Goal: Information Seeking & Learning: Learn about a topic

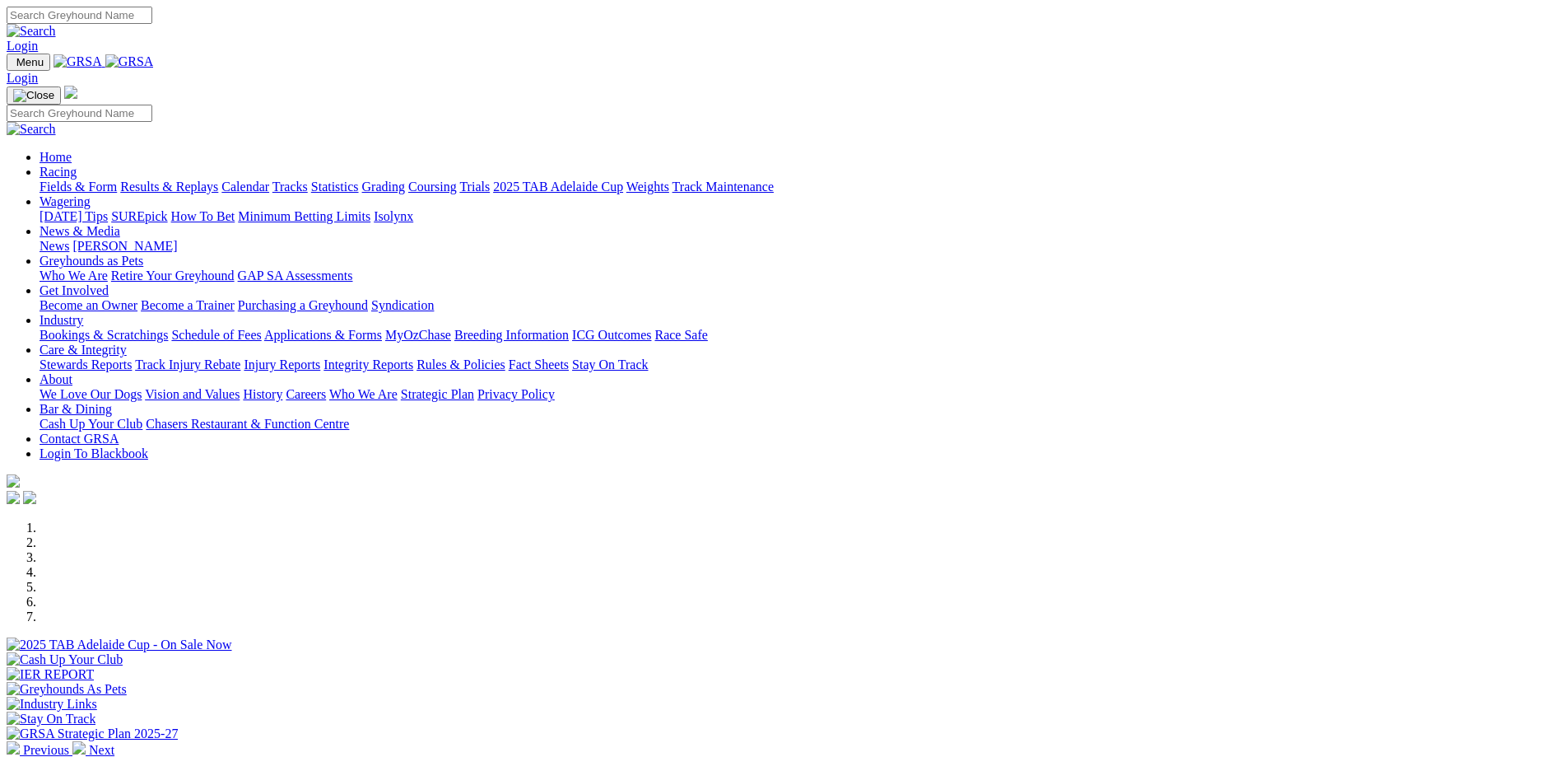
scroll to position [412, 0]
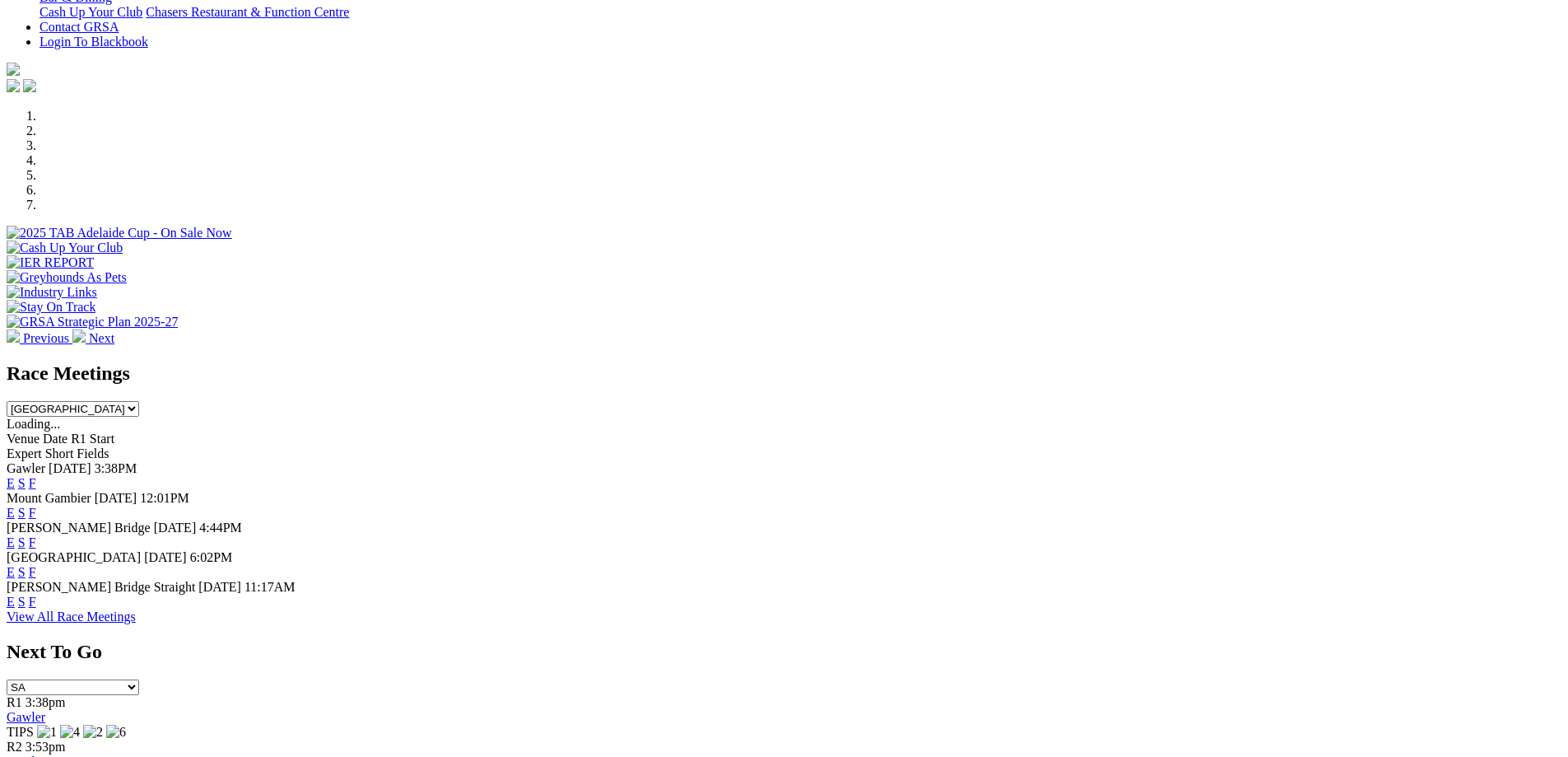
click at [36, 594] on link "F" at bounding box center [33, 601] width 7 height 14
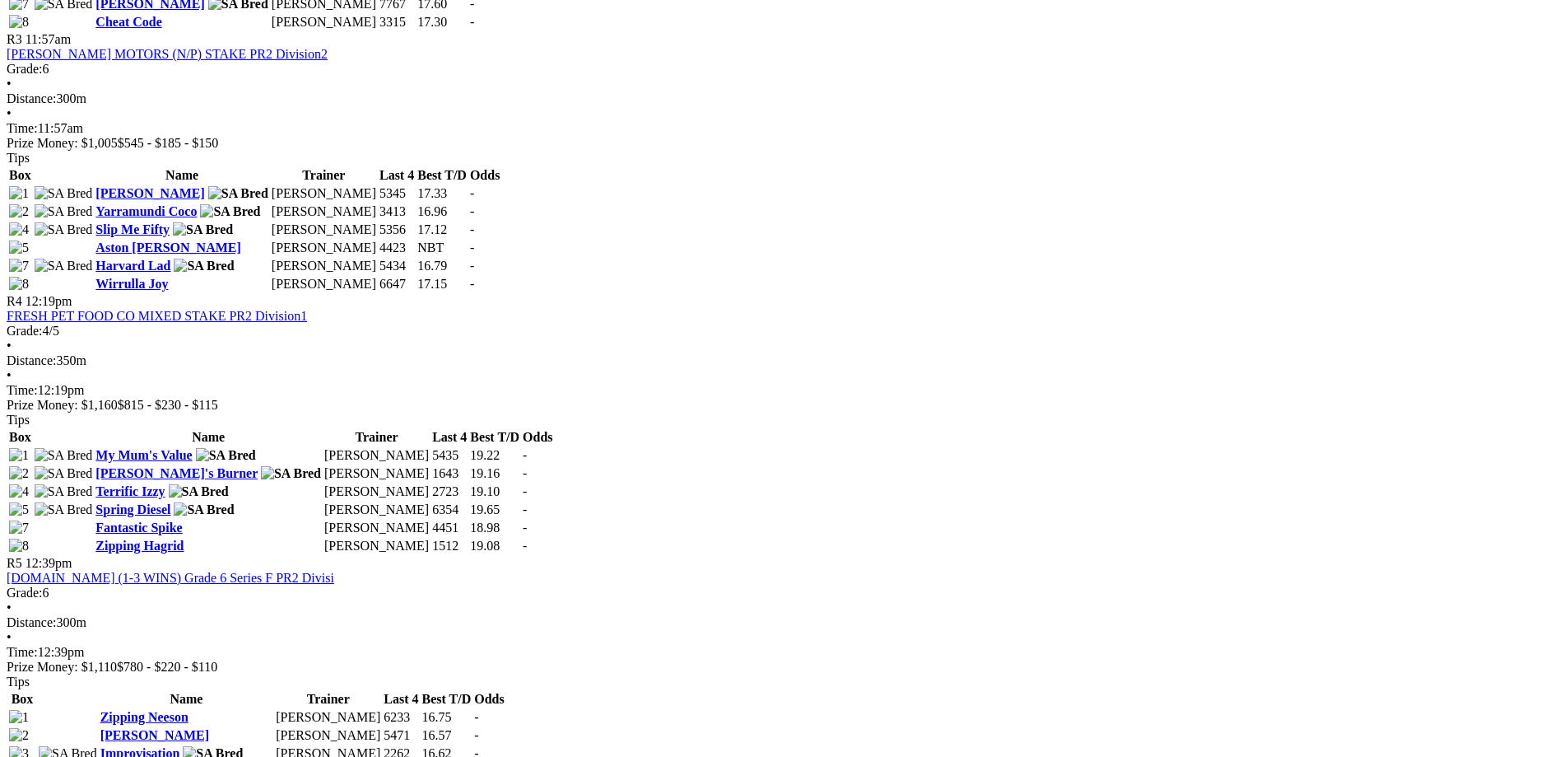
scroll to position [1647, 0]
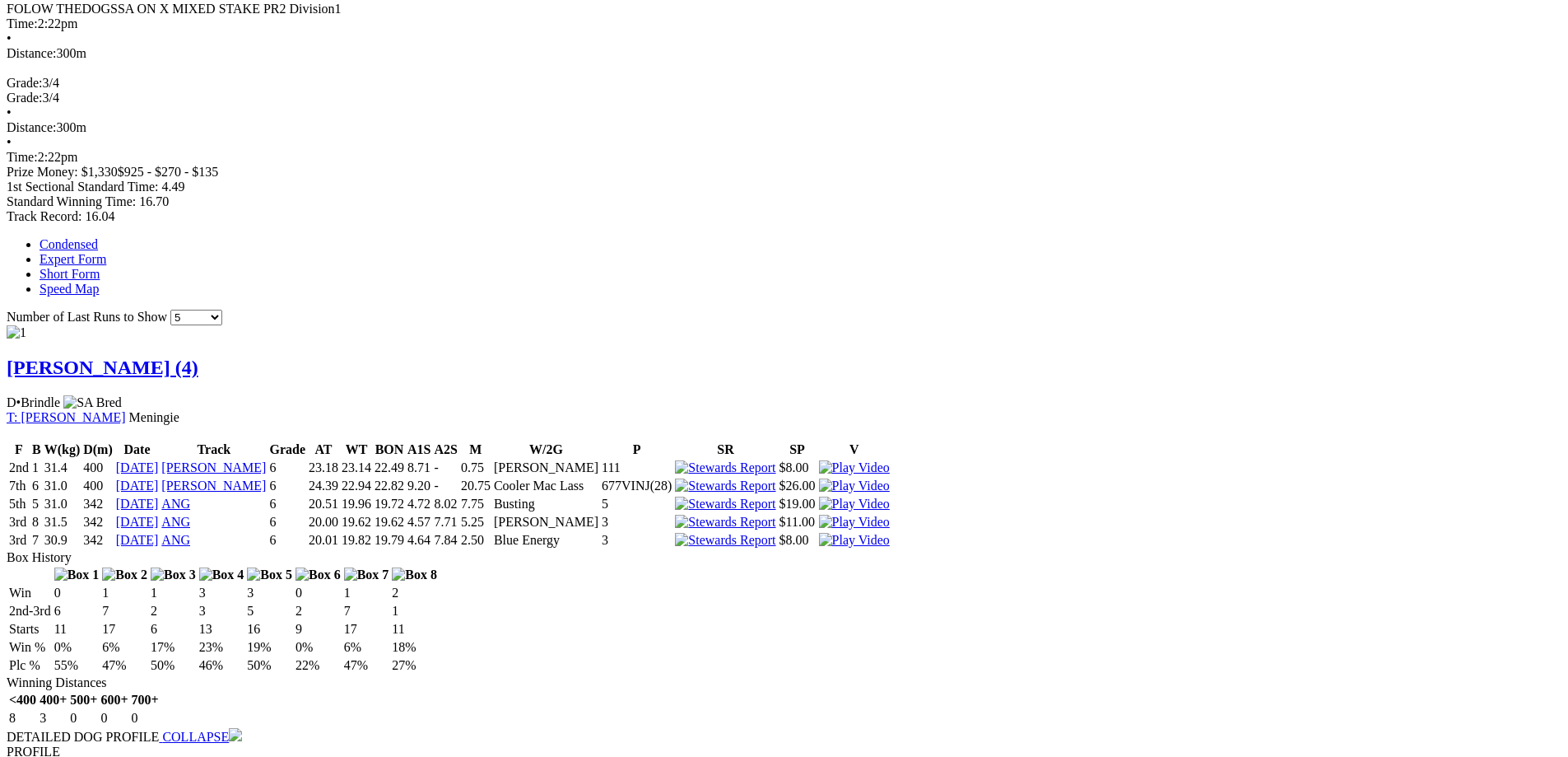
scroll to position [823, 0]
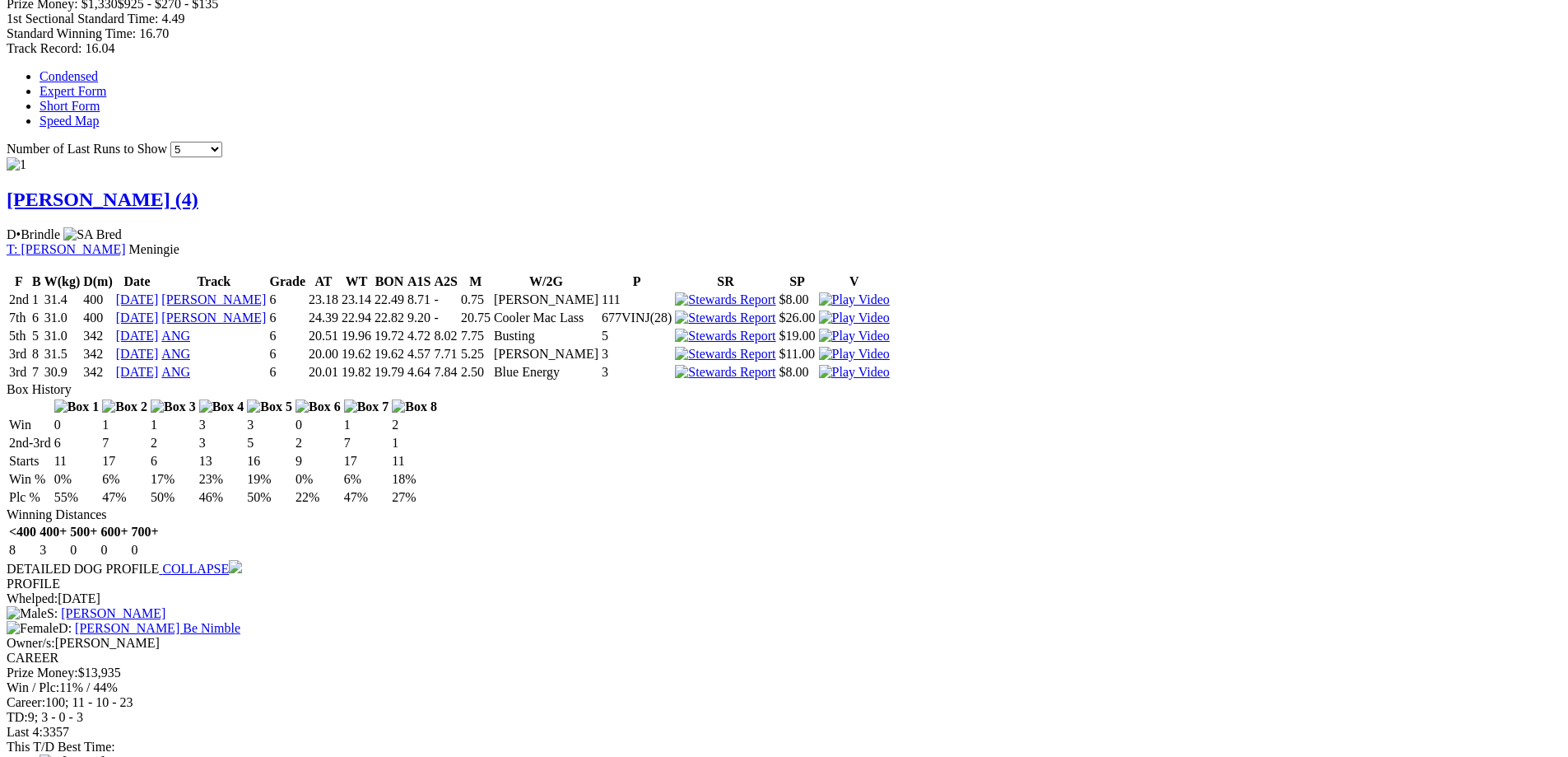
scroll to position [1070, 0]
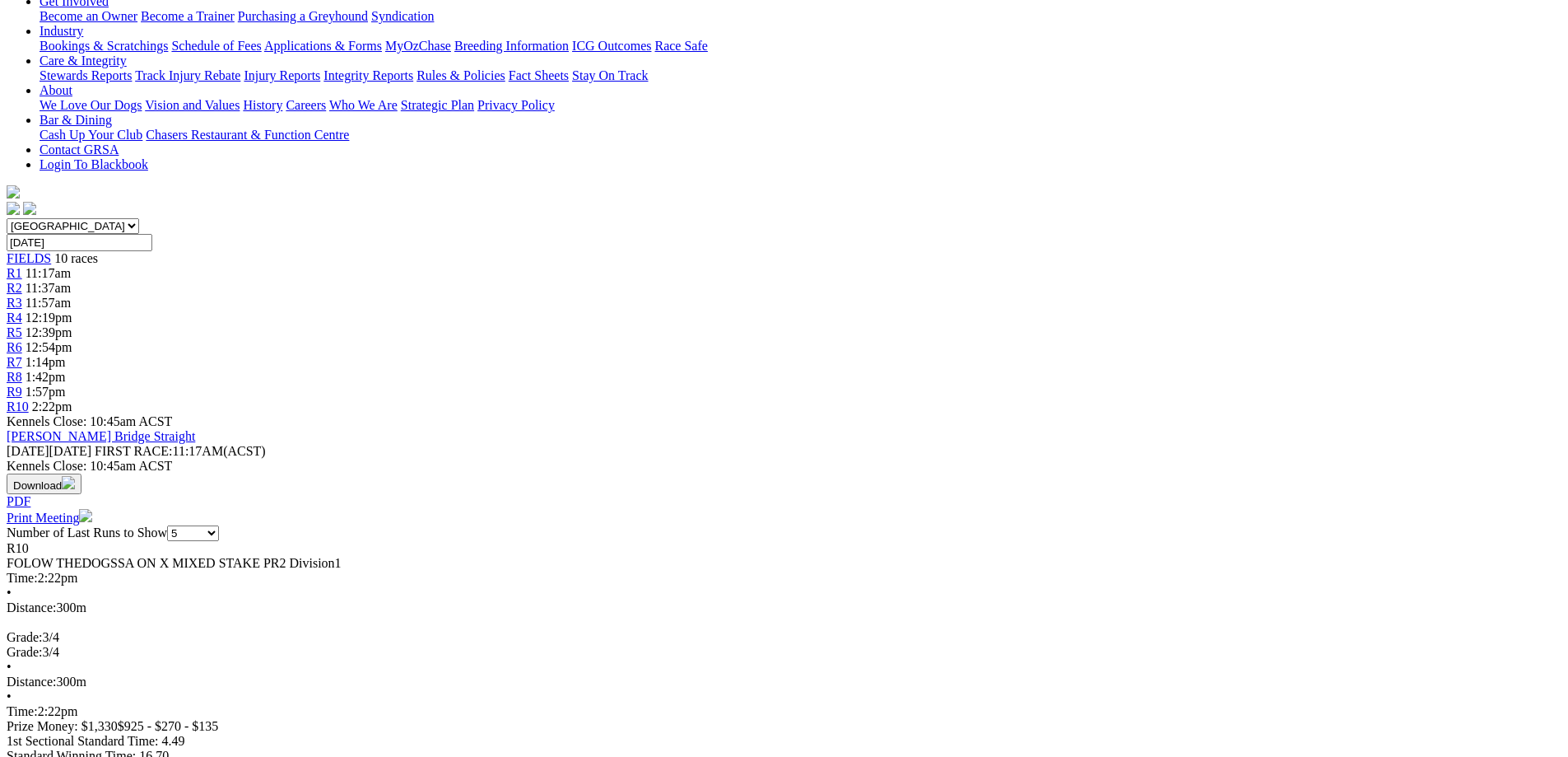
scroll to position [317, 0]
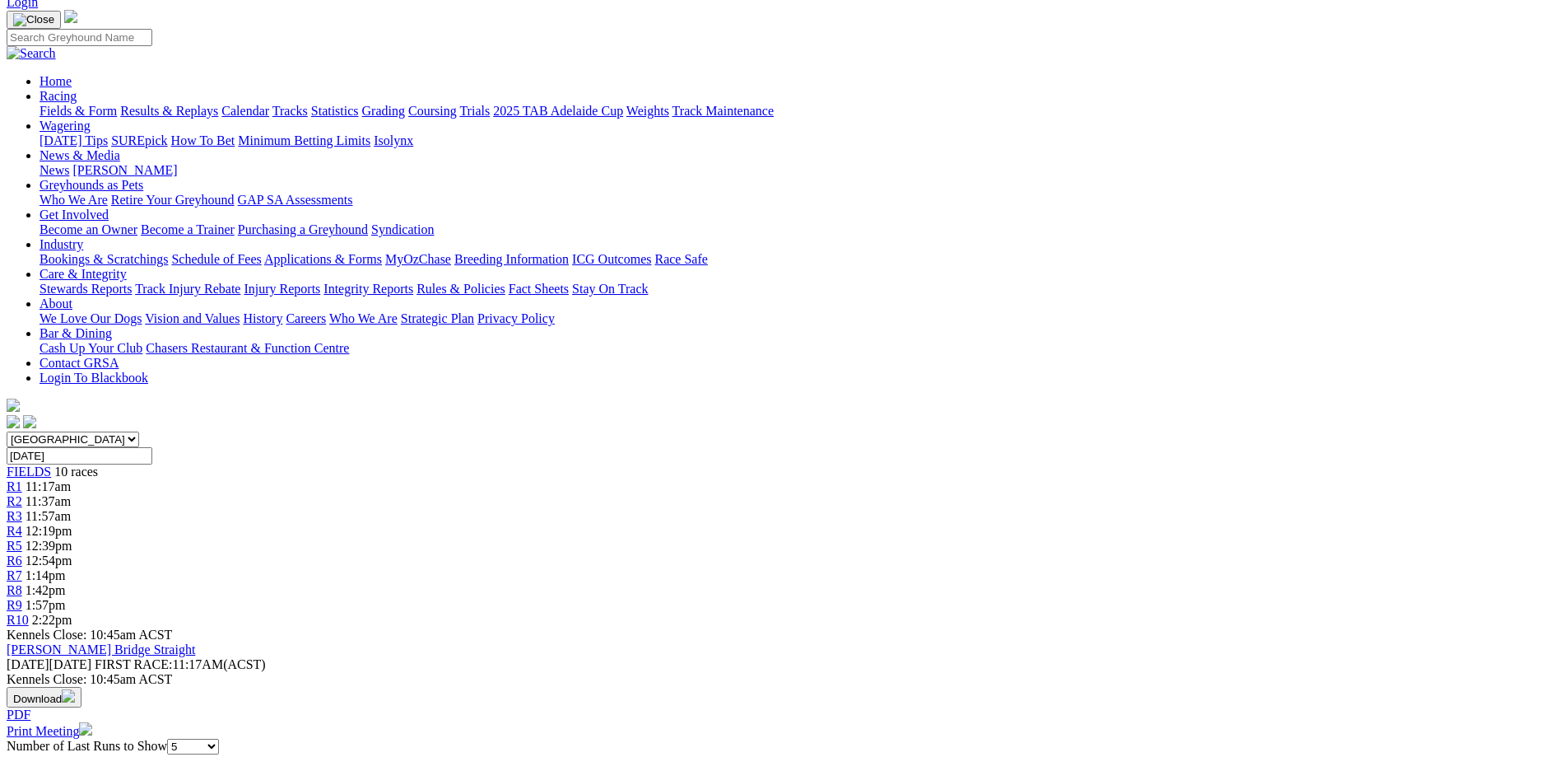
scroll to position [0, 0]
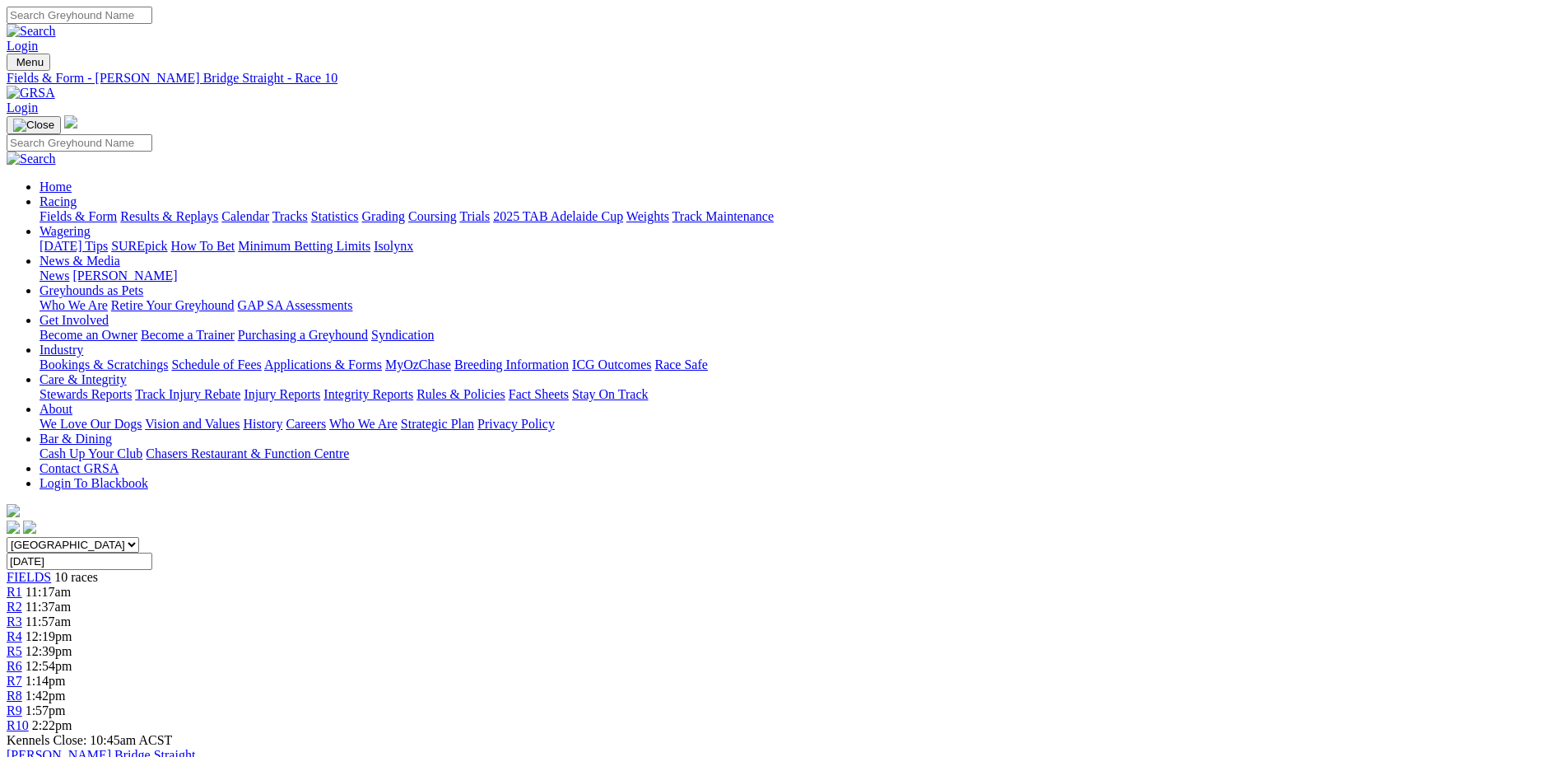
click at [1155, 703] on div "R9 1:57pm" at bounding box center [783, 710] width 1555 height 15
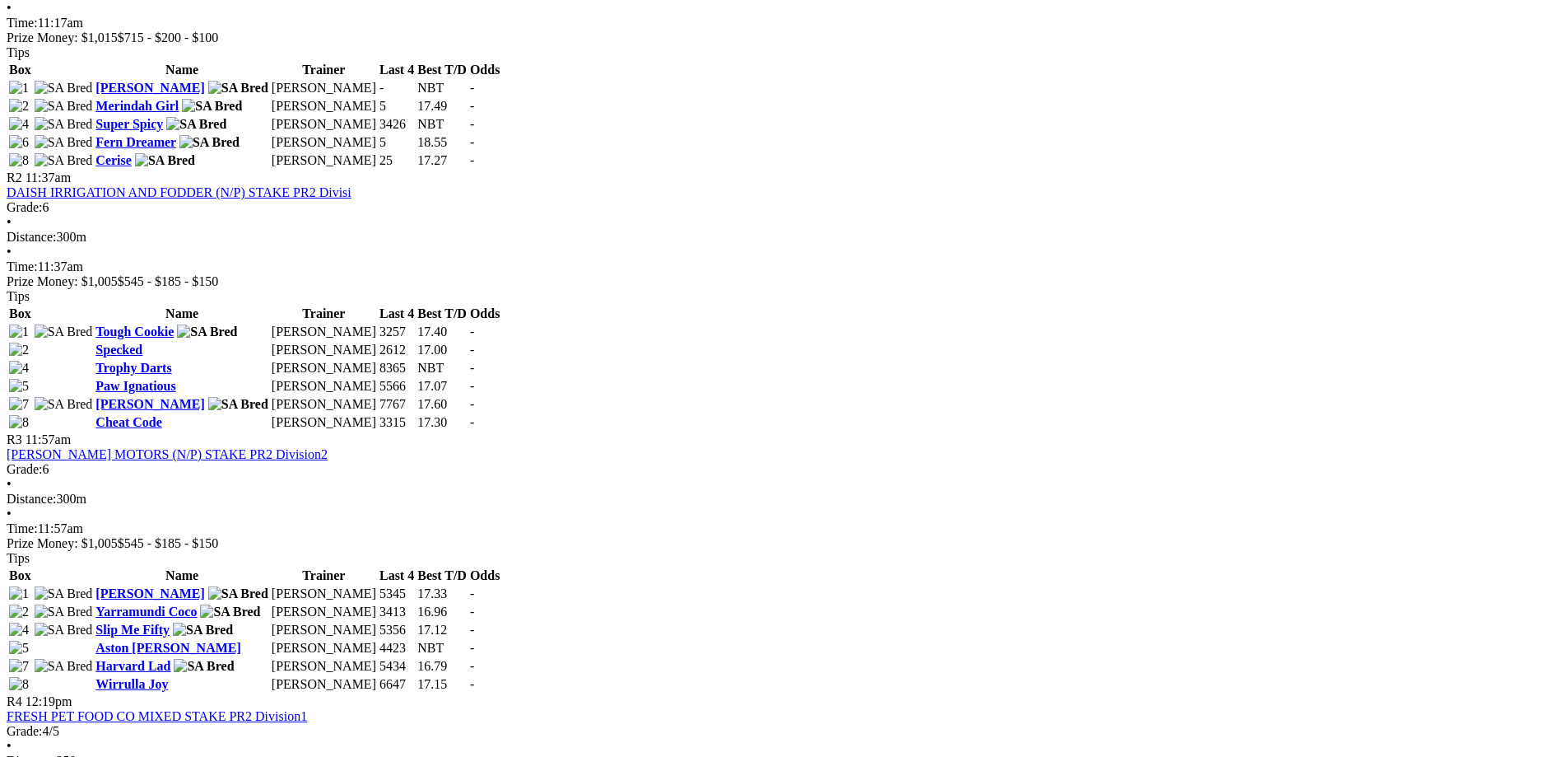
scroll to position [988, 0]
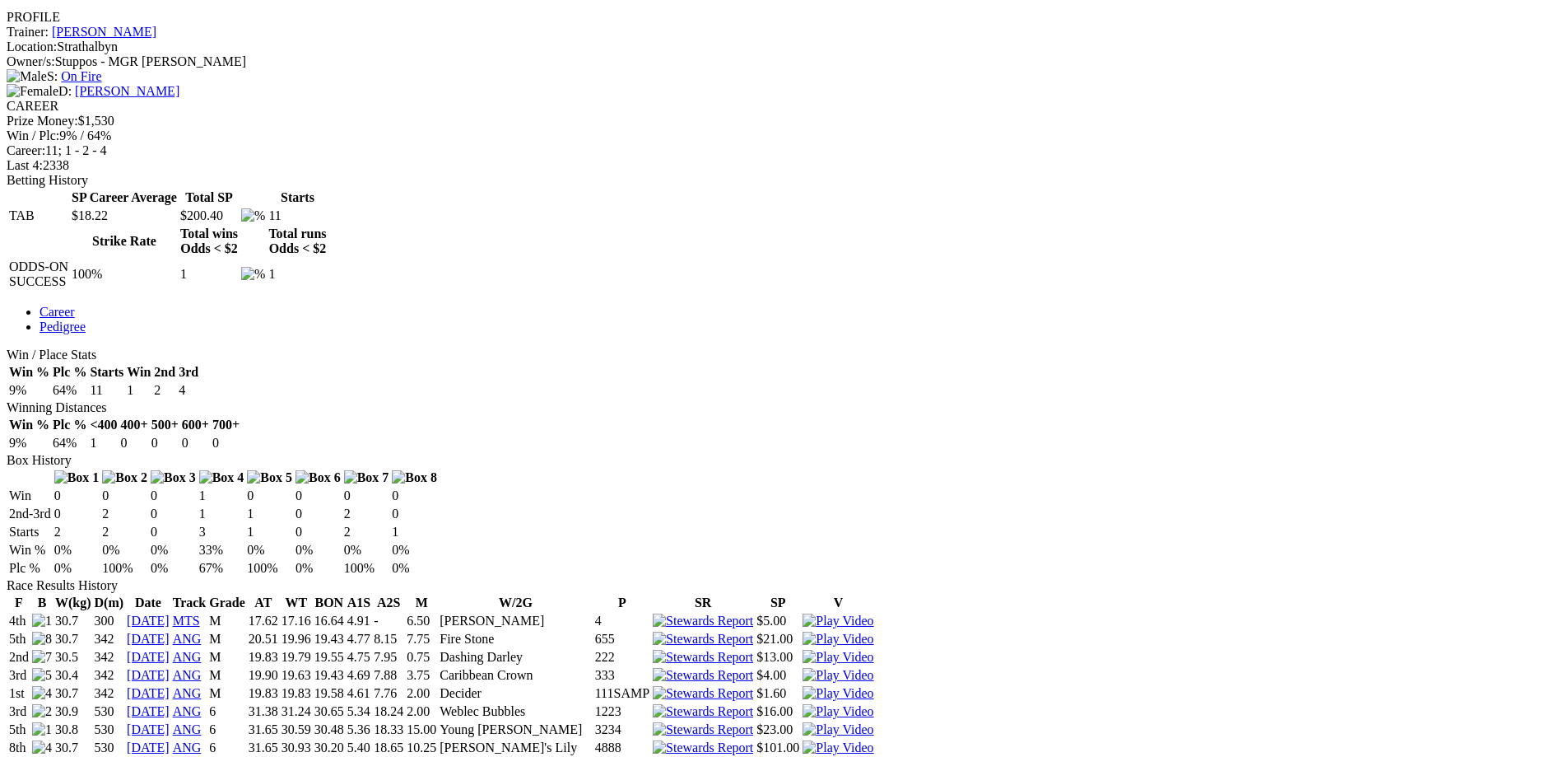
scroll to position [659, 0]
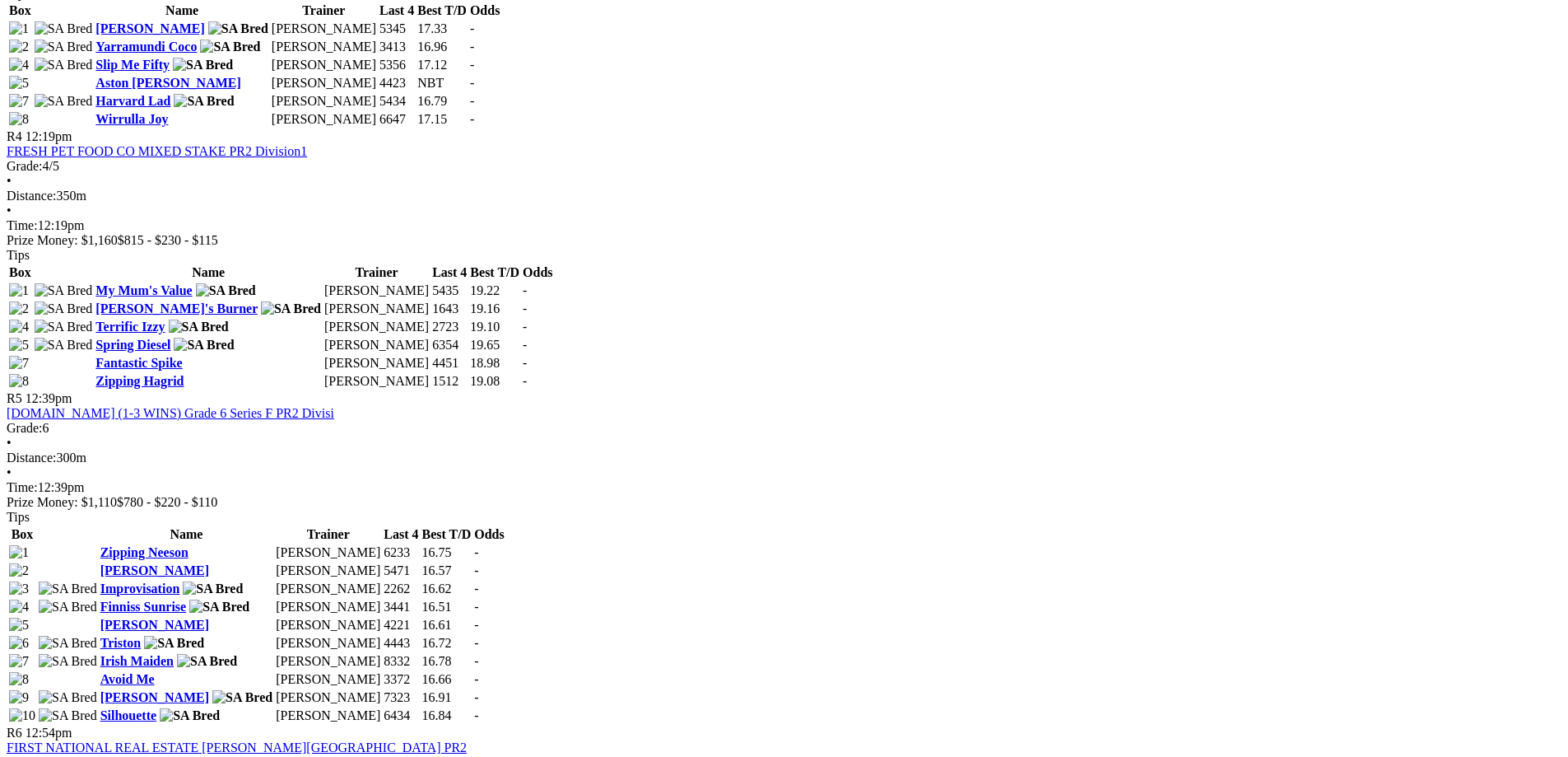
scroll to position [1647, 0]
